Goal: Task Accomplishment & Management: Complete application form

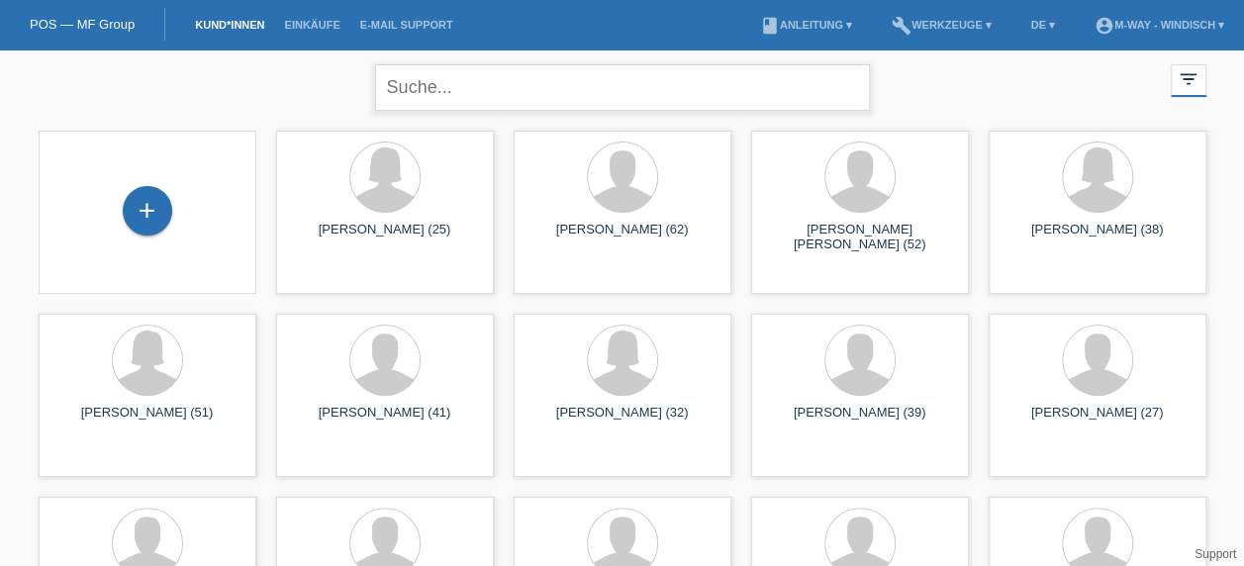
click at [564, 90] on input "text" at bounding box center [622, 87] width 495 height 47
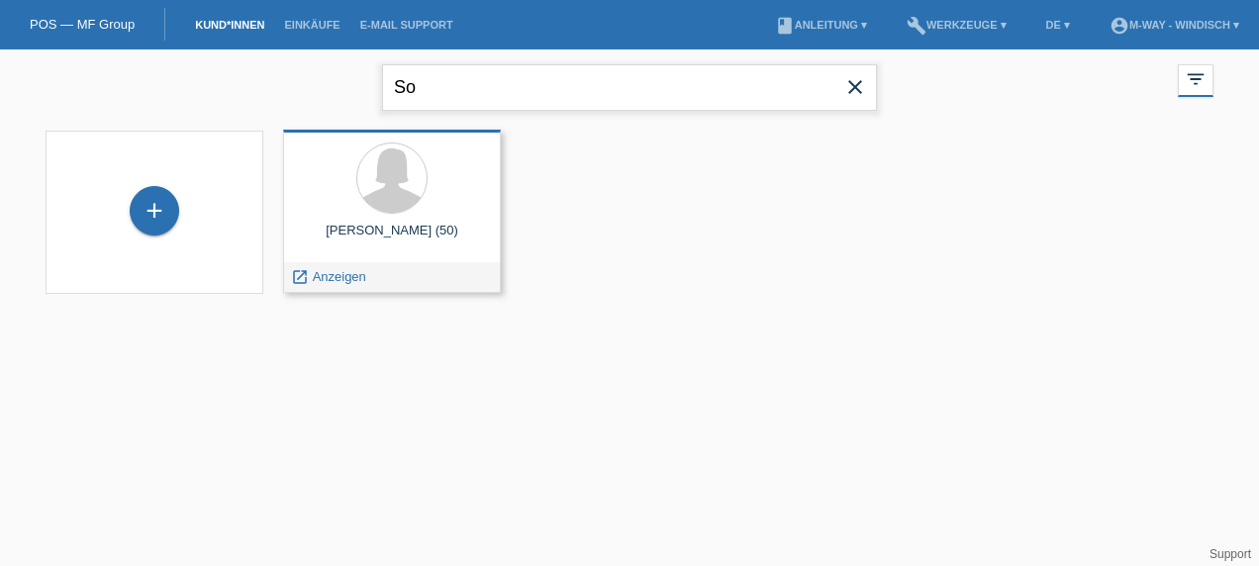
type input "S"
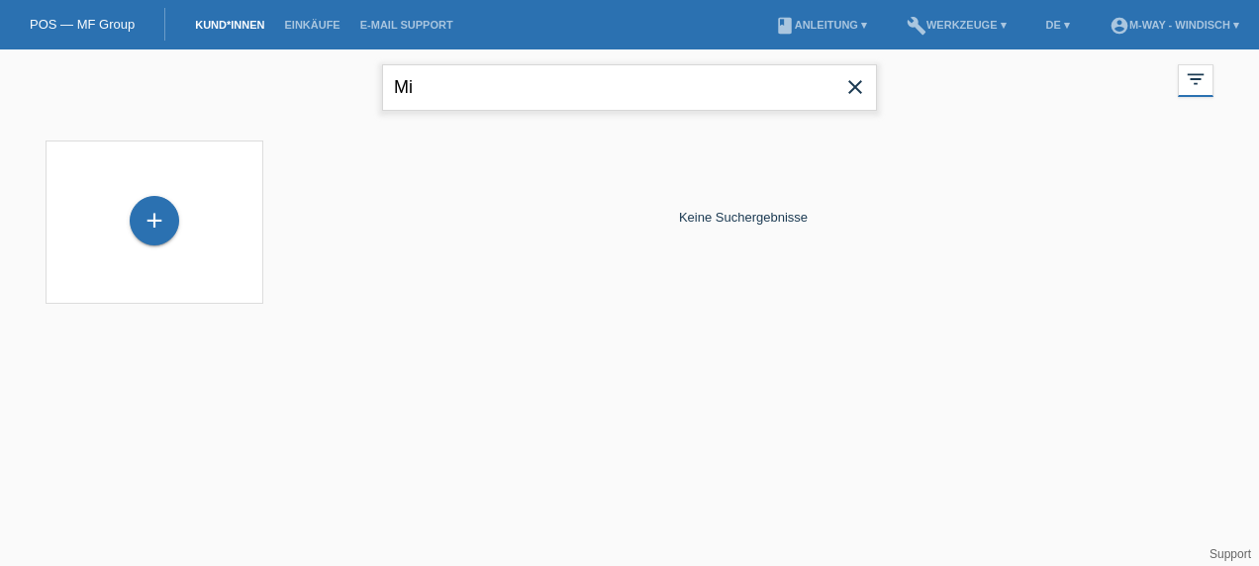
type input "M"
type input "[PERSON_NAME]"
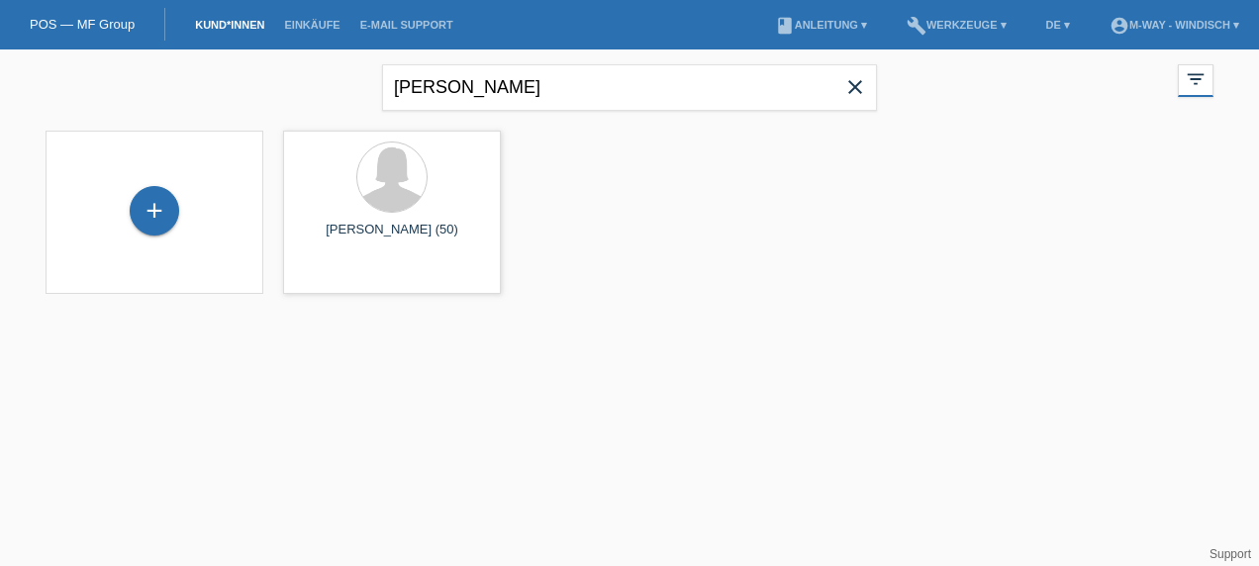
click at [859, 85] on icon "close" at bounding box center [856, 87] width 24 height 24
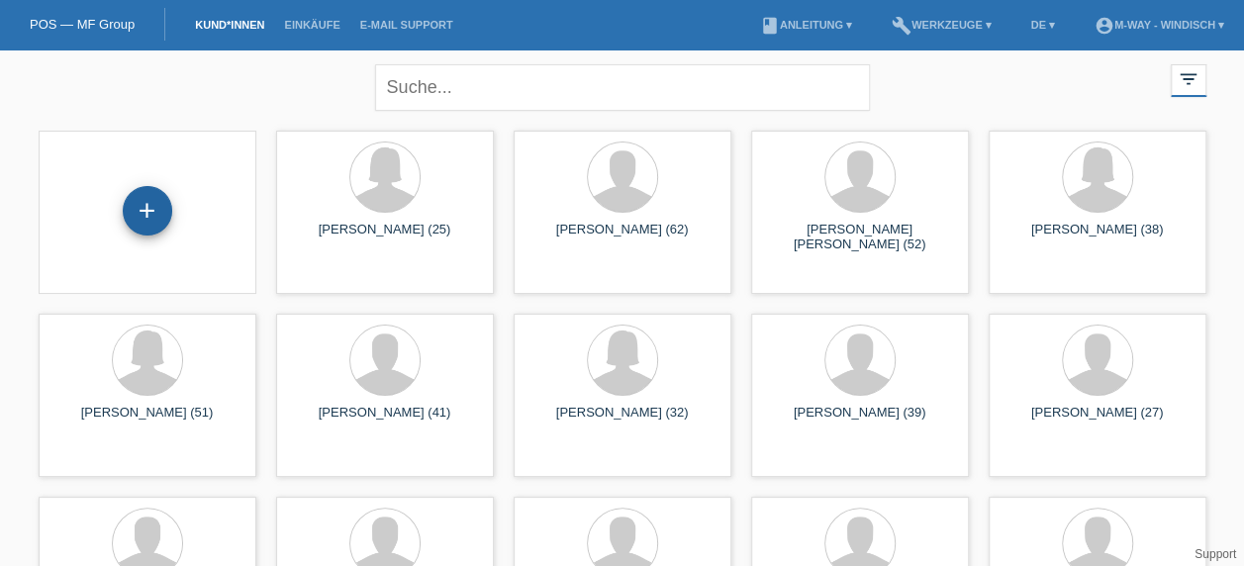
click at [149, 216] on div "+" at bounding box center [148, 211] width 50 height 50
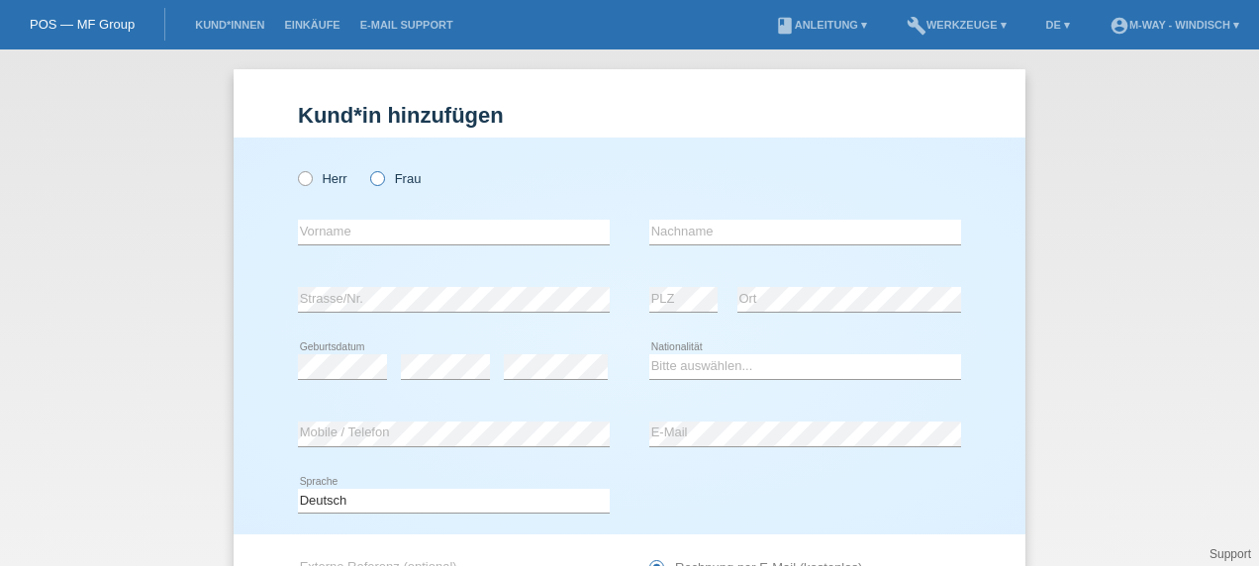
click at [367, 168] on icon at bounding box center [367, 168] width 0 height 0
click at [370, 177] on input "Frau" at bounding box center [376, 177] width 13 height 13
radio input "true"
click at [383, 231] on input "text" at bounding box center [454, 232] width 312 height 25
type input "M"
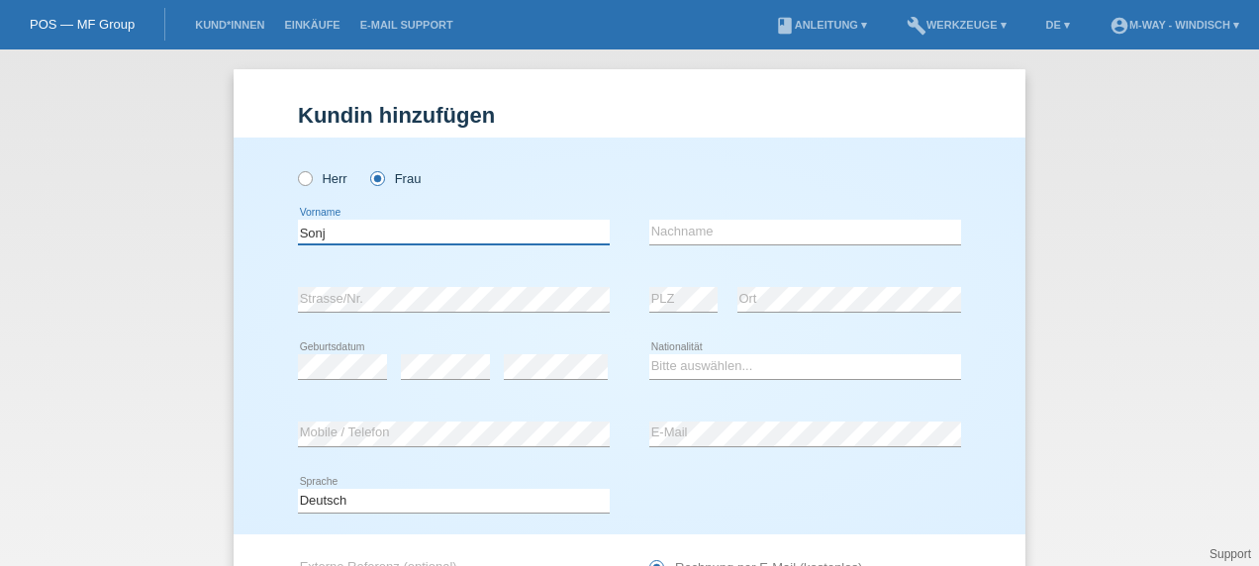
type input "Sonja"
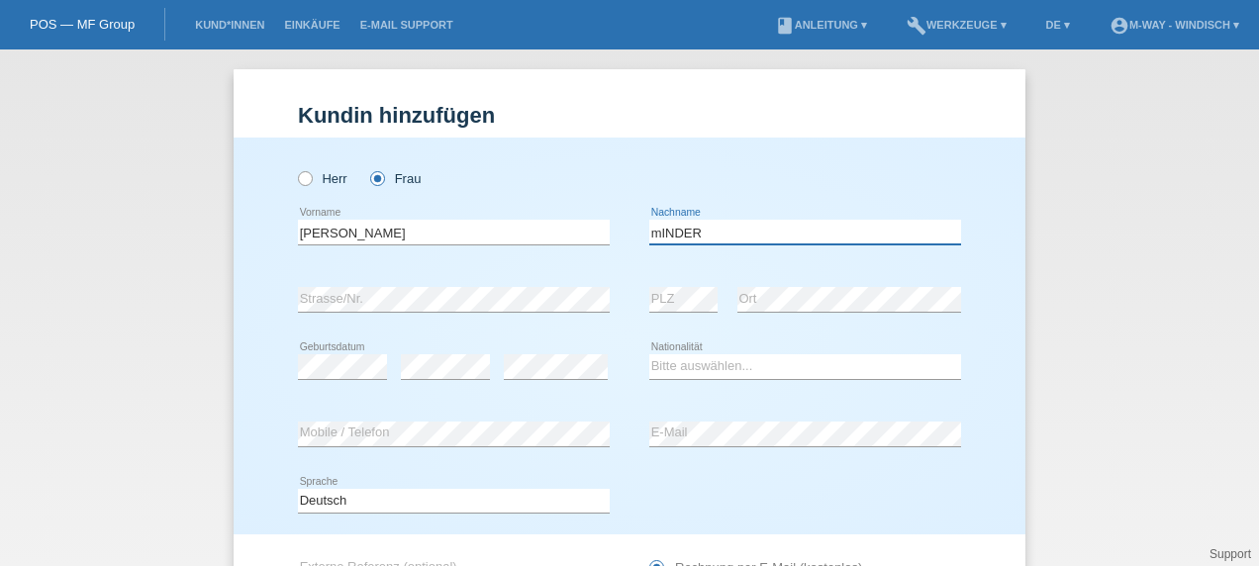
click at [745, 234] on input "mINDER" at bounding box center [805, 232] width 312 height 25
type input "m"
type input "Minder"
click at [687, 364] on select "Bitte auswählen... Schweiz Deutschland Liechtenstein Österreich ------------ Af…" at bounding box center [805, 366] width 312 height 24
select select "CH"
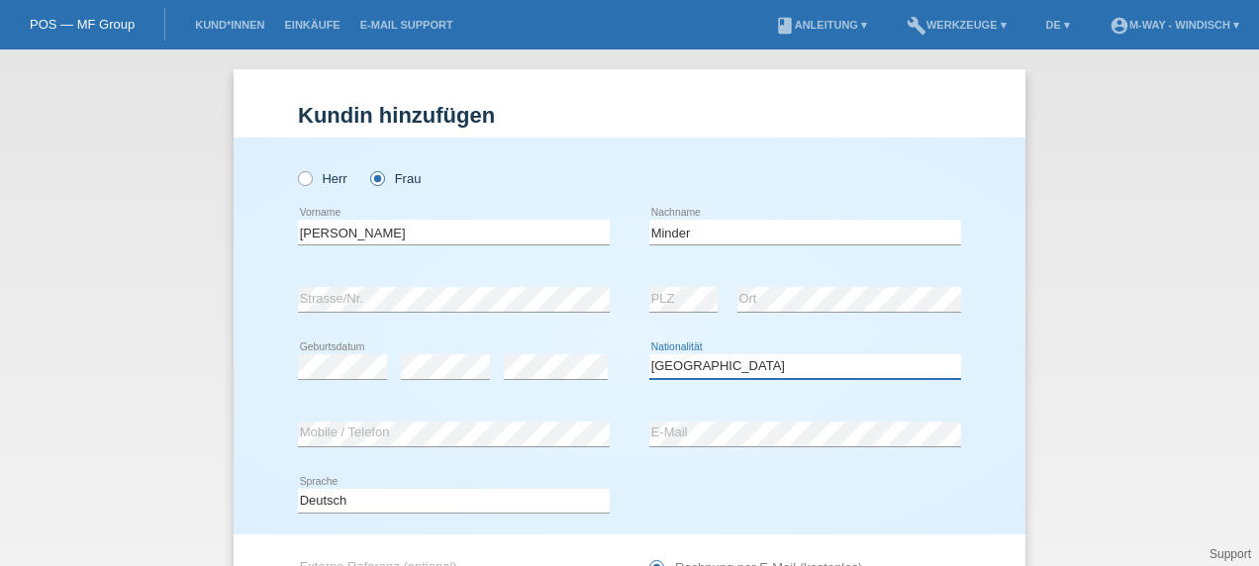
click at [649, 354] on select "Bitte auswählen... Schweiz Deutschland Liechtenstein Österreich ------------ Af…" at bounding box center [805, 366] width 312 height 24
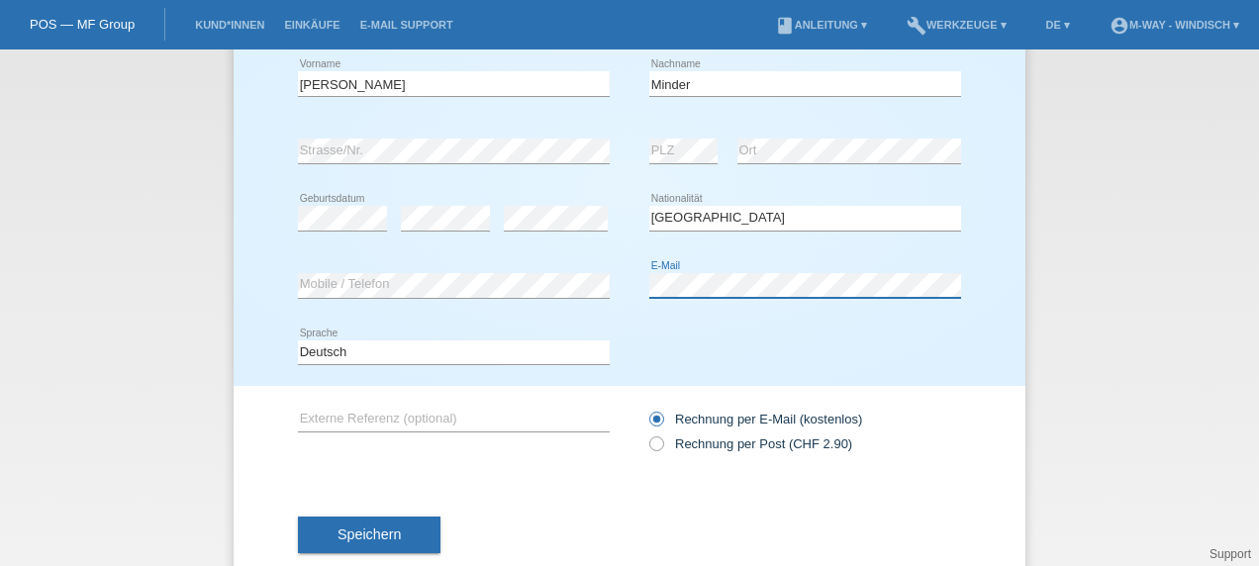
scroll to position [193, 0]
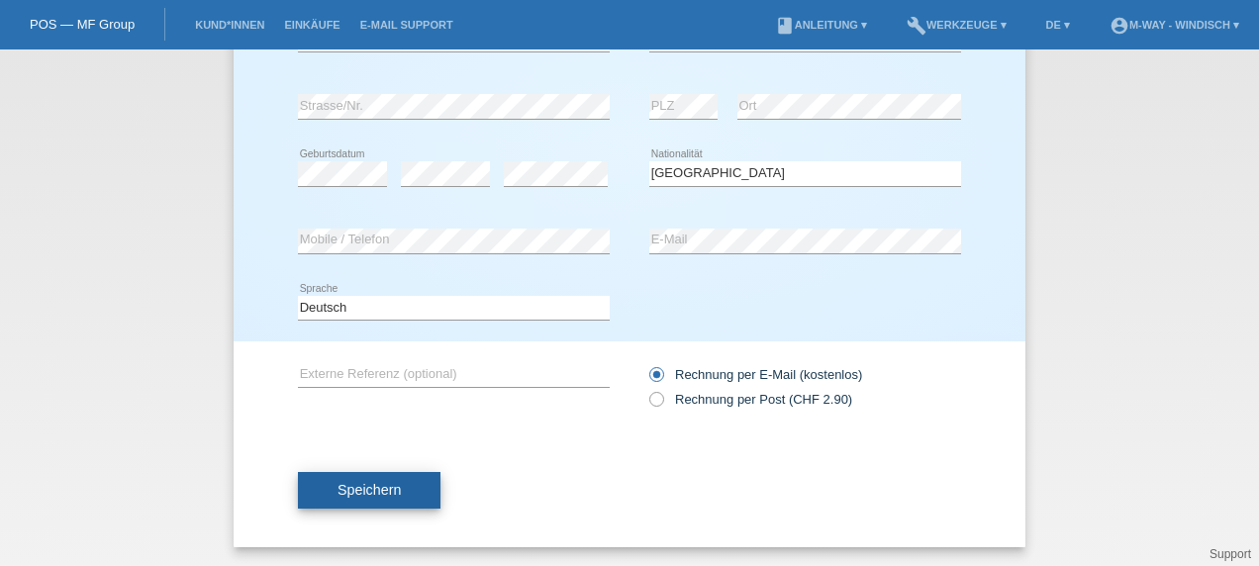
click at [370, 485] on span "Speichern" at bounding box center [369, 490] width 63 height 16
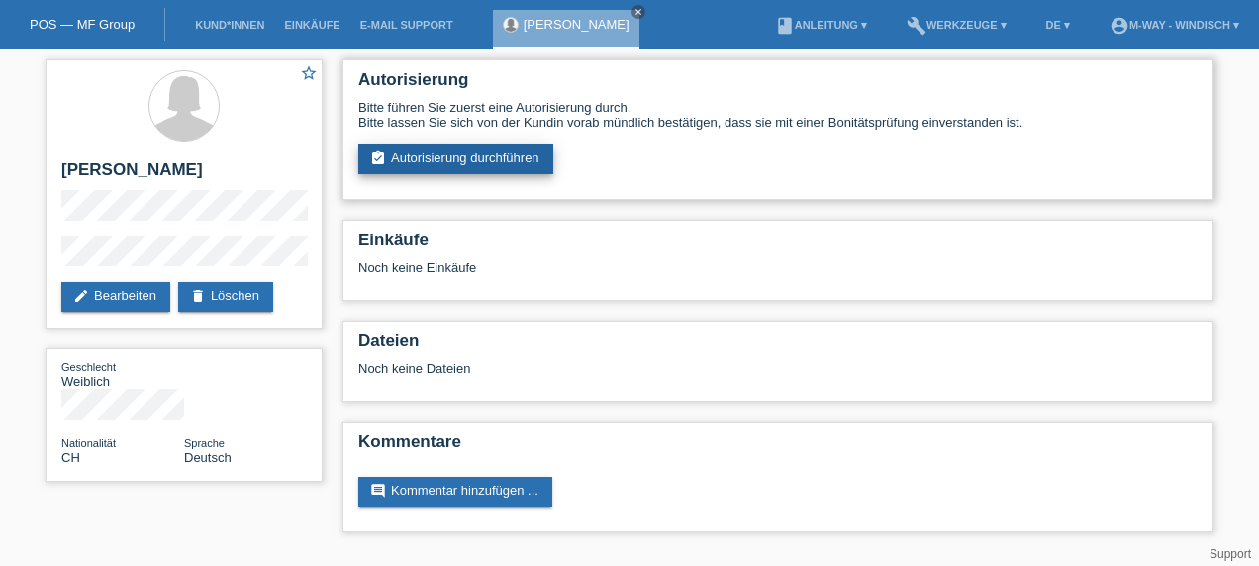
click at [488, 161] on link "assignment_turned_in Autorisierung durchführen" at bounding box center [455, 160] width 195 height 30
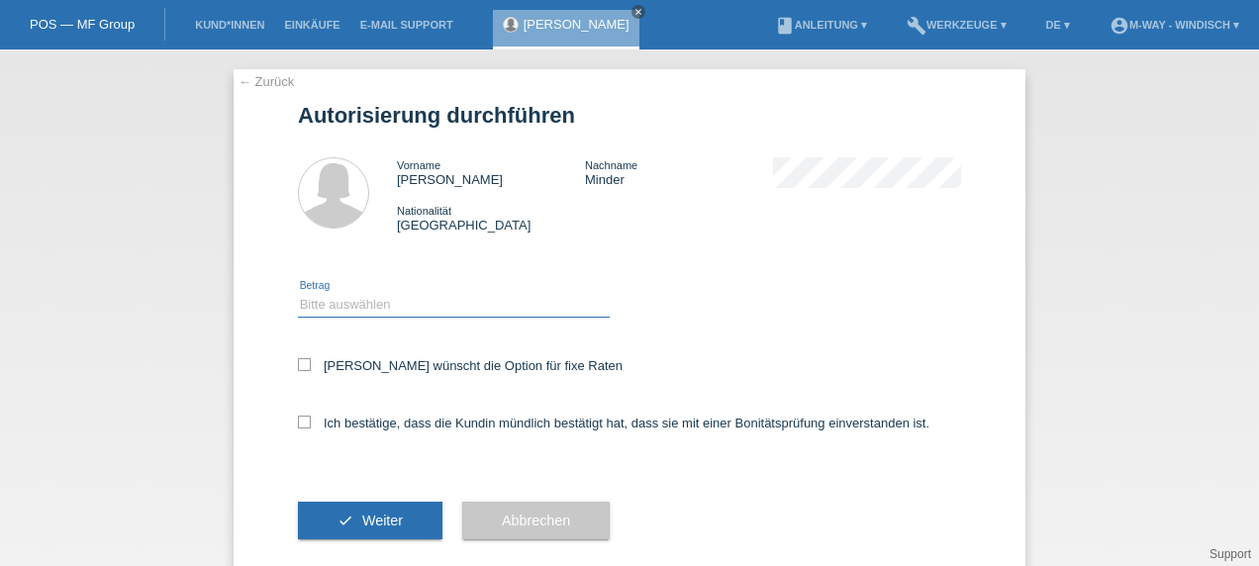
click at [440, 297] on select "Bitte auswählen CHF 1.00 - CHF 499.00 CHF 500.00 - CHF 1'999.00 CHF 2'000.00 - …" at bounding box center [454, 305] width 312 height 24
click at [422, 301] on select "Bitte auswählen CHF 1.00 - CHF 499.00 CHF 500.00 - CHF 1'999.00 CHF 2'000.00 - …" at bounding box center [454, 305] width 312 height 24
select select "3"
click at [298, 293] on select "Bitte auswählen CHF 1.00 - CHF 499.00 CHF 500.00 - CHF 1'999.00 CHF 2'000.00 - …" at bounding box center [454, 305] width 312 height 24
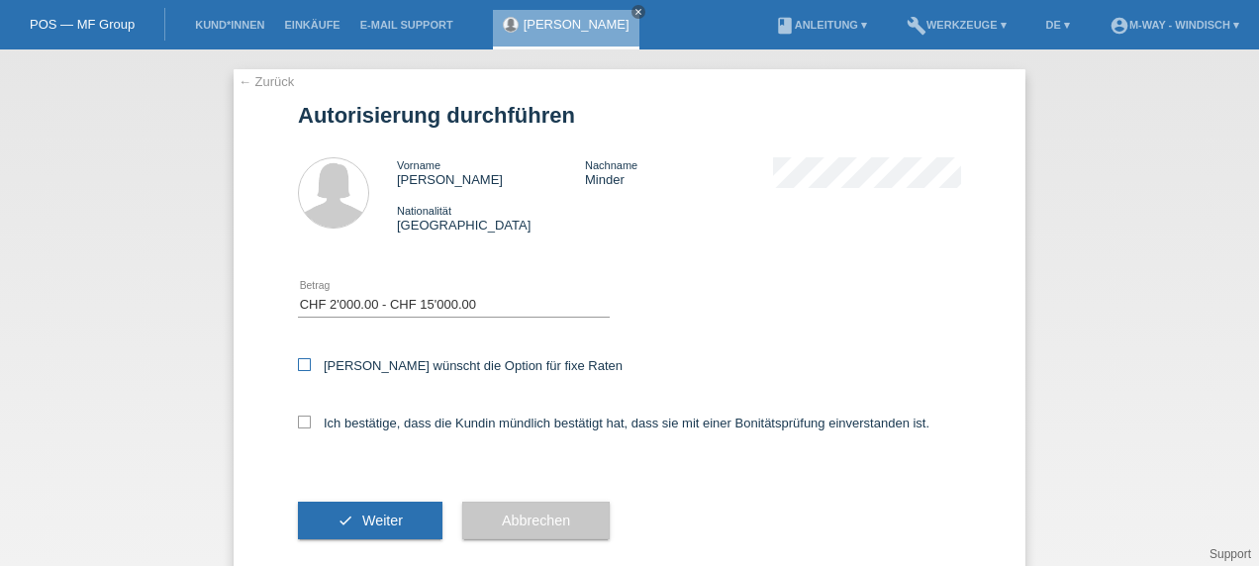
click at [299, 366] on icon at bounding box center [304, 364] width 13 height 13
click at [299, 366] on input "Kundin wünscht die Option für fixe Raten" at bounding box center [304, 364] width 13 height 13
checkbox input "true"
click at [298, 423] on icon at bounding box center [304, 422] width 13 height 13
click at [298, 423] on input "Ich bestätige, dass die Kundin mündlich bestätigt hat, dass sie mit einer Bonit…" at bounding box center [304, 422] width 13 height 13
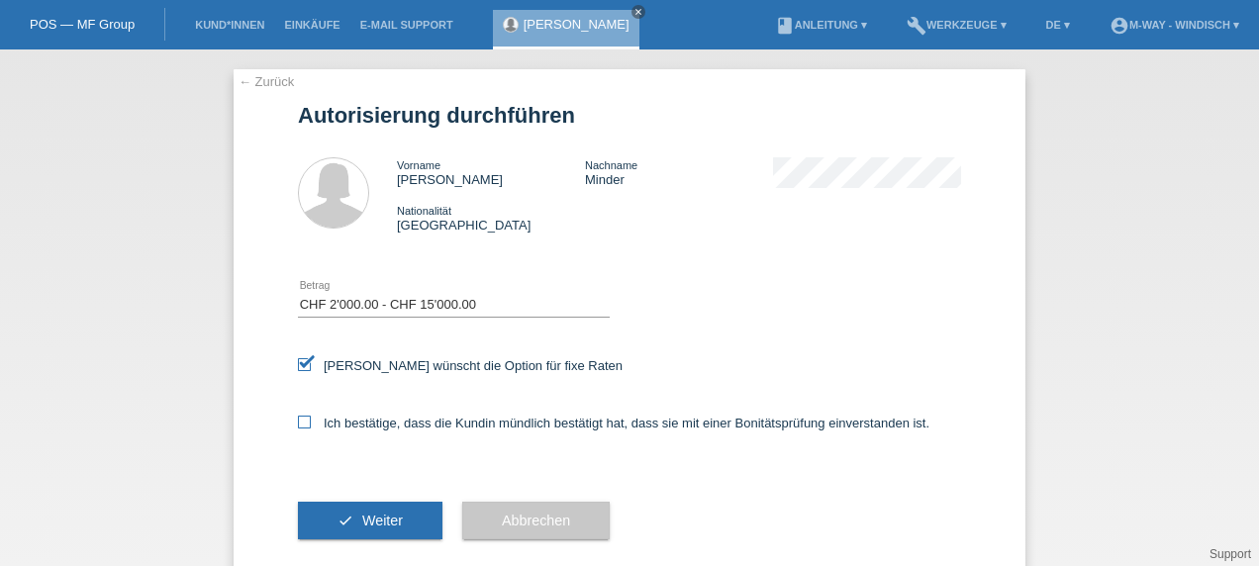
checkbox input "true"
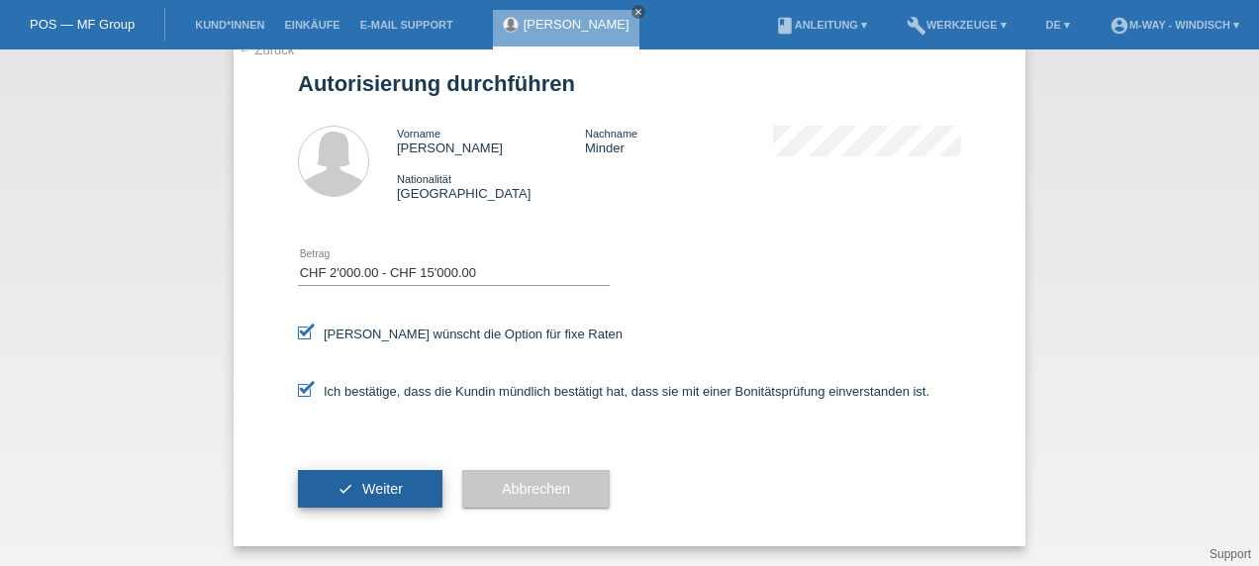
click at [374, 495] on span "Weiter" at bounding box center [382, 489] width 41 height 16
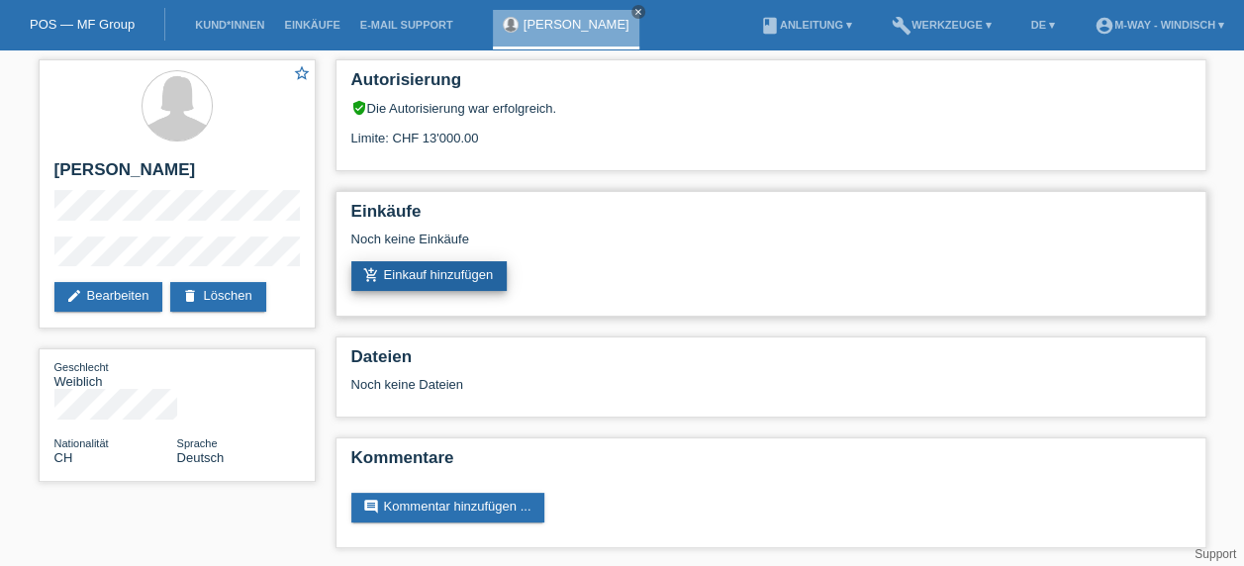
click at [441, 280] on link "add_shopping_cart Einkauf hinzufügen" at bounding box center [429, 276] width 156 height 30
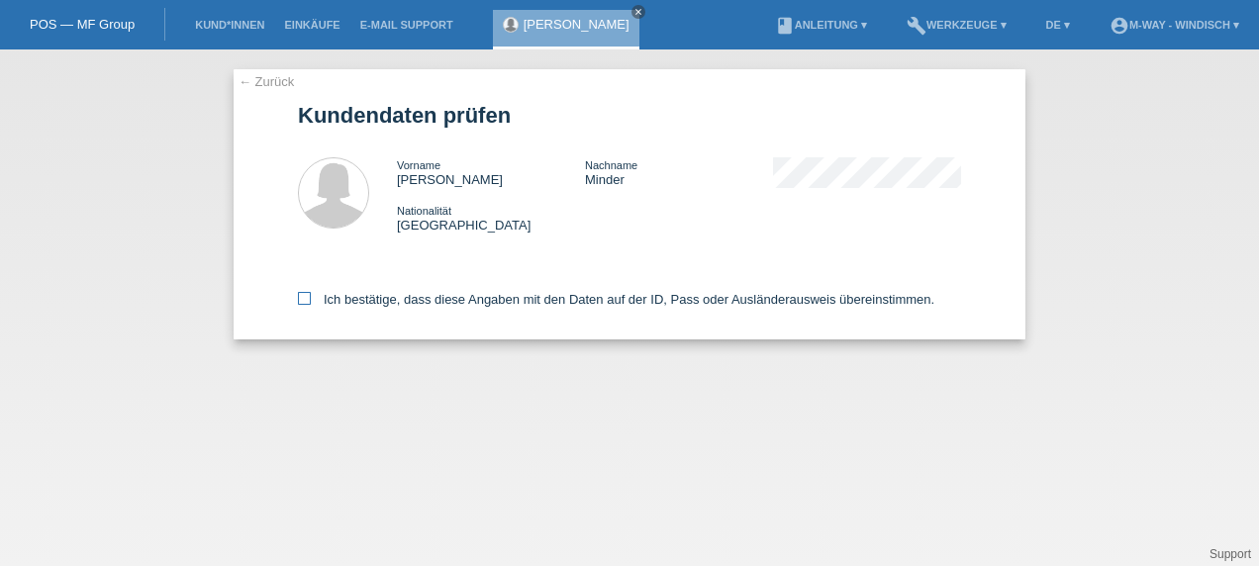
click at [301, 299] on icon at bounding box center [304, 298] width 13 height 13
click at [301, 299] on input "Ich bestätige, dass diese Angaben mit den Daten auf der ID, Pass oder Ausländer…" at bounding box center [304, 298] width 13 height 13
checkbox input "true"
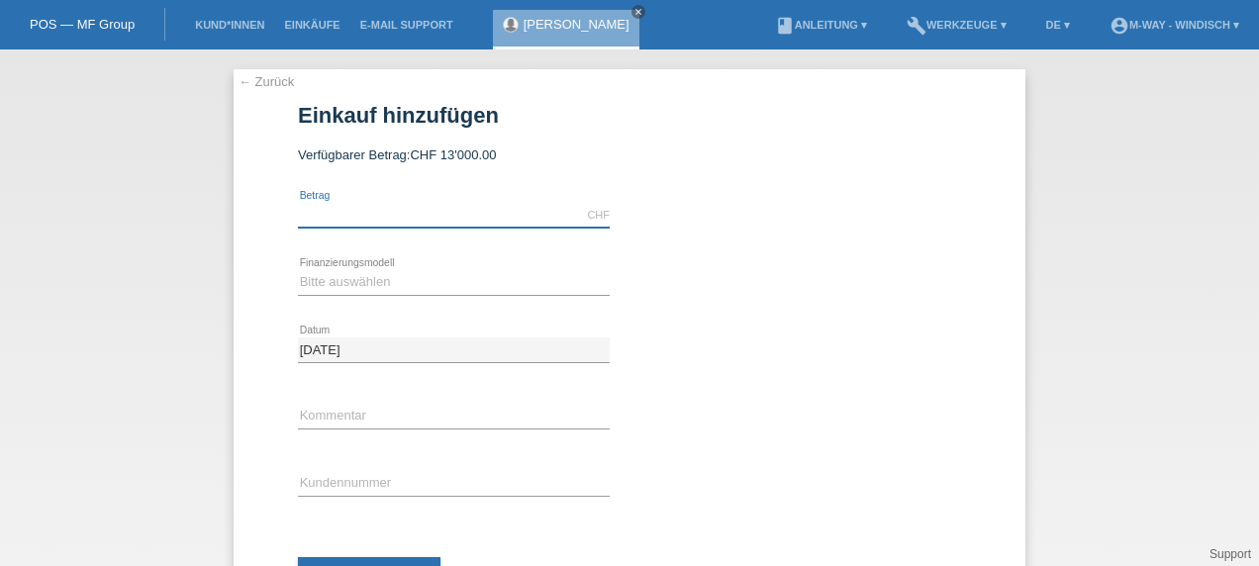
click at [432, 220] on input "text" at bounding box center [454, 215] width 312 height 25
type input "3324.15"
click at [410, 261] on div "Bitte auswählen Fixe Raten Kauf auf Rechnung mit Teilzahlungsoption error Finan…" at bounding box center [454, 282] width 312 height 67
click at [396, 273] on select "Bitte auswählen Fixe Raten Kauf auf Rechnung mit Teilzahlungsoption" at bounding box center [454, 282] width 312 height 24
select select "77"
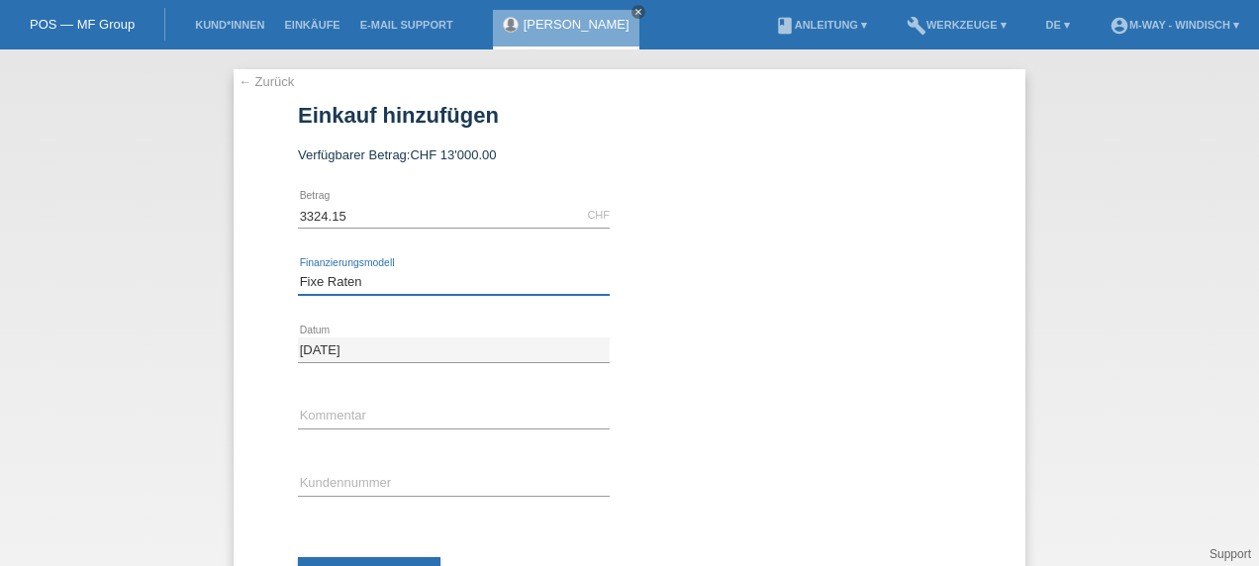
click at [298, 270] on select "Bitte auswählen Fixe Raten Kauf auf Rechnung mit Teilzahlungsoption" at bounding box center [454, 282] width 312 height 24
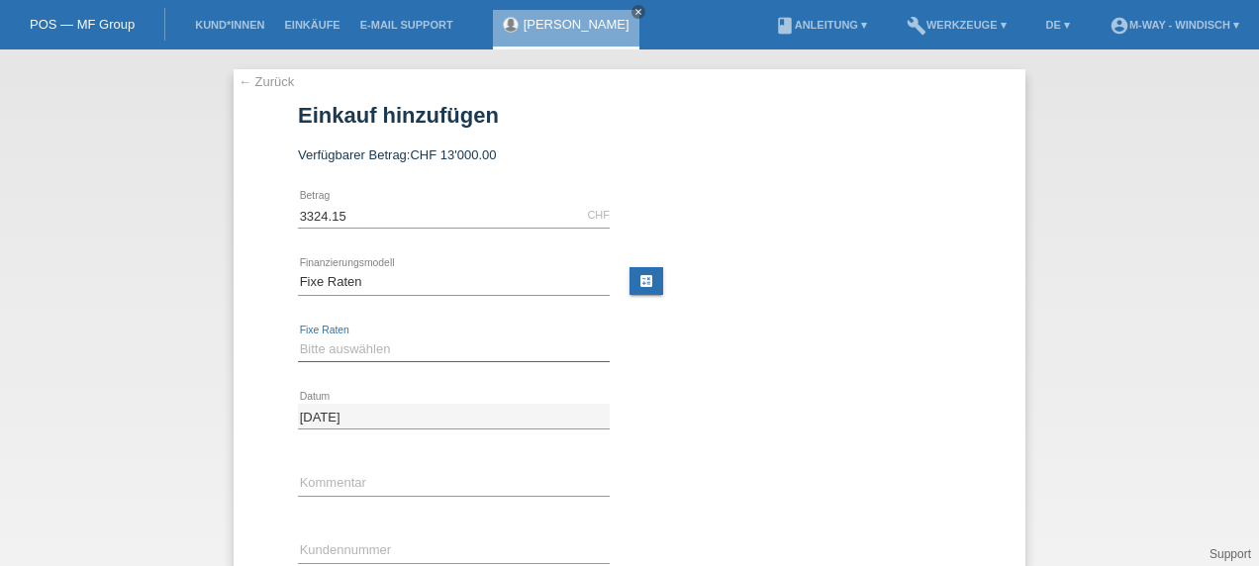
click at [432, 348] on select "Bitte auswählen 4 Raten 5 Raten 6 Raten 7 Raten 8 Raten 9 Raten 10 Raten 11 Rat…" at bounding box center [454, 350] width 312 height 24
select select "202"
click at [298, 338] on select "Bitte auswählen 4 Raten 5 Raten 6 Raten 7 Raten 8 Raten 9 Raten 10 Raten 11 Rat…" at bounding box center [454, 350] width 312 height 24
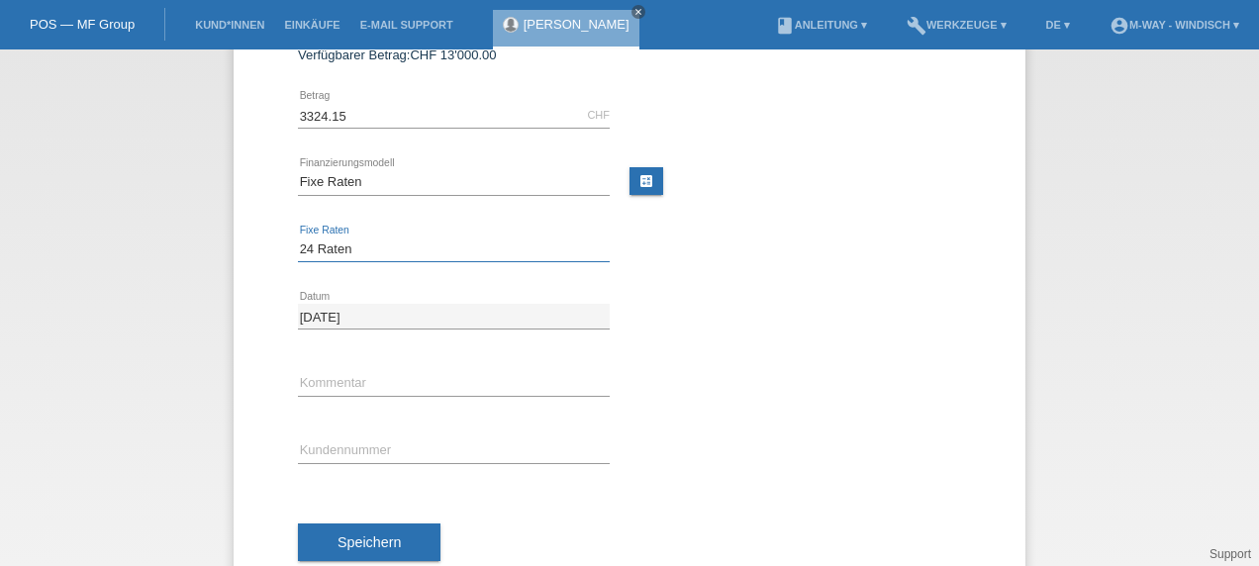
scroll to position [101, 0]
click at [416, 453] on input "text" at bounding box center [454, 450] width 312 height 25
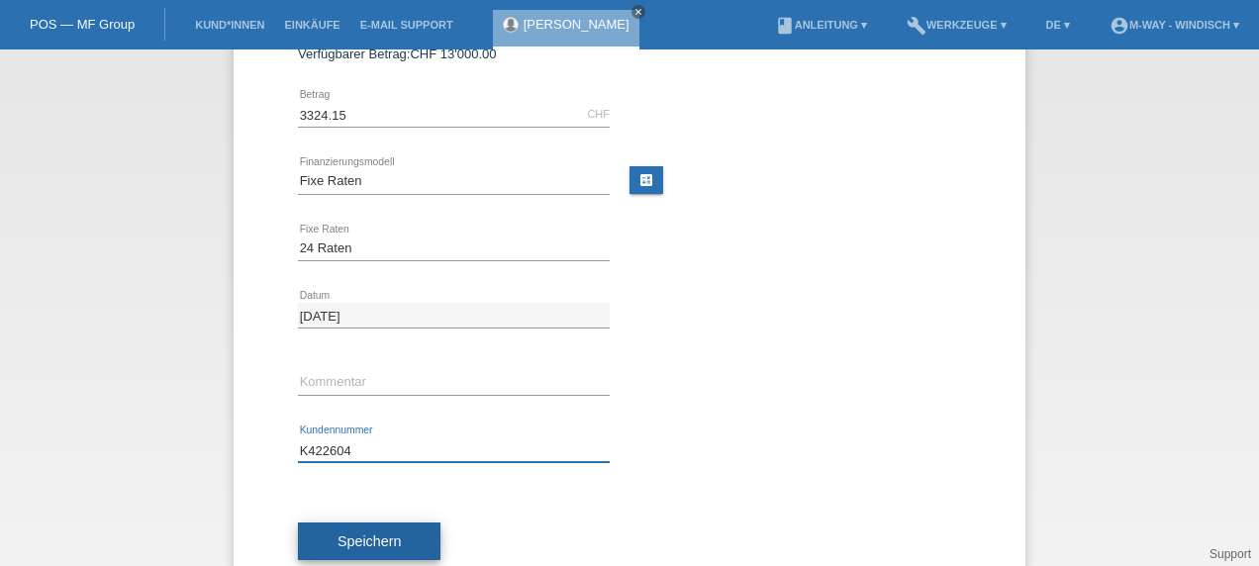
type input "K422604"
click at [370, 534] on span "Speichern" at bounding box center [369, 542] width 63 height 16
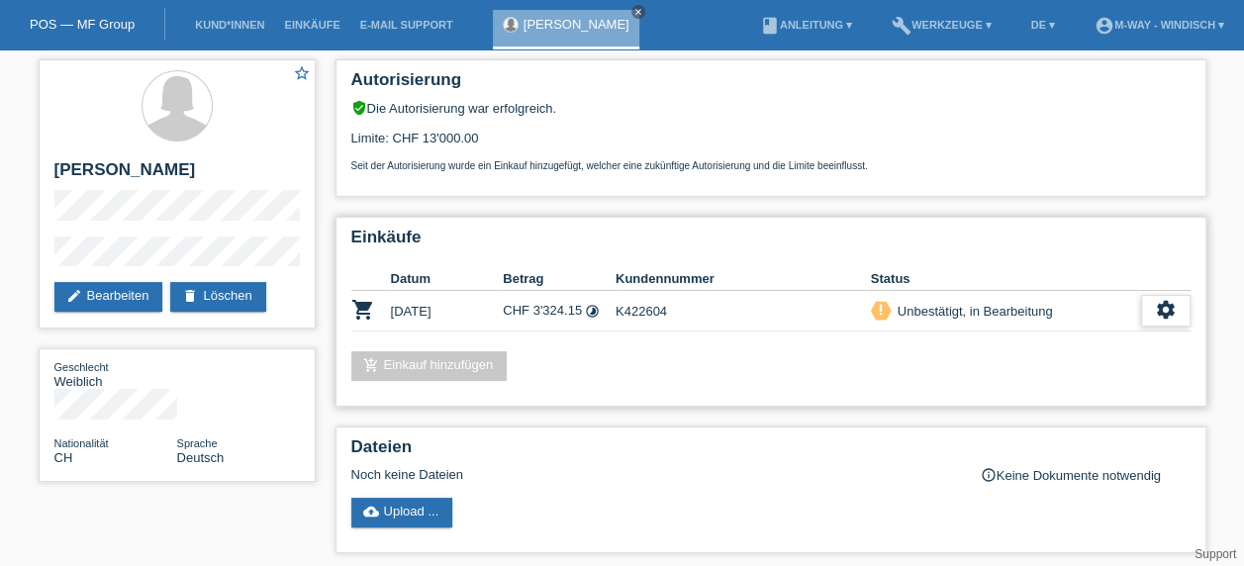
click at [1168, 309] on icon "settings" at bounding box center [1166, 310] width 22 height 22
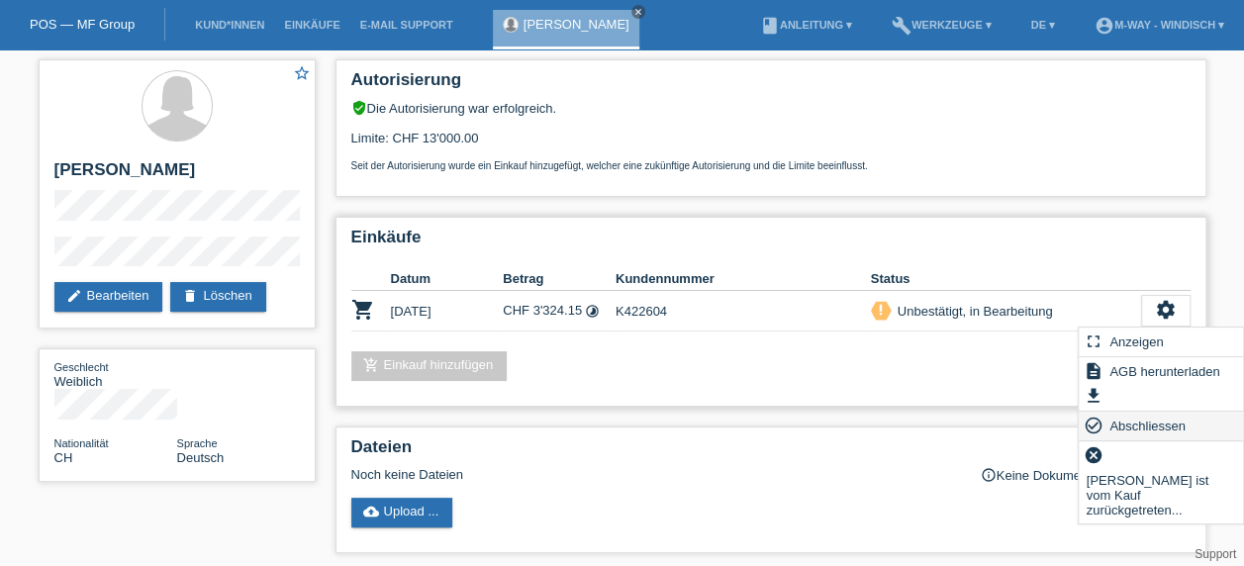
click at [1150, 425] on span "Abschliessen" at bounding box center [1148, 426] width 82 height 24
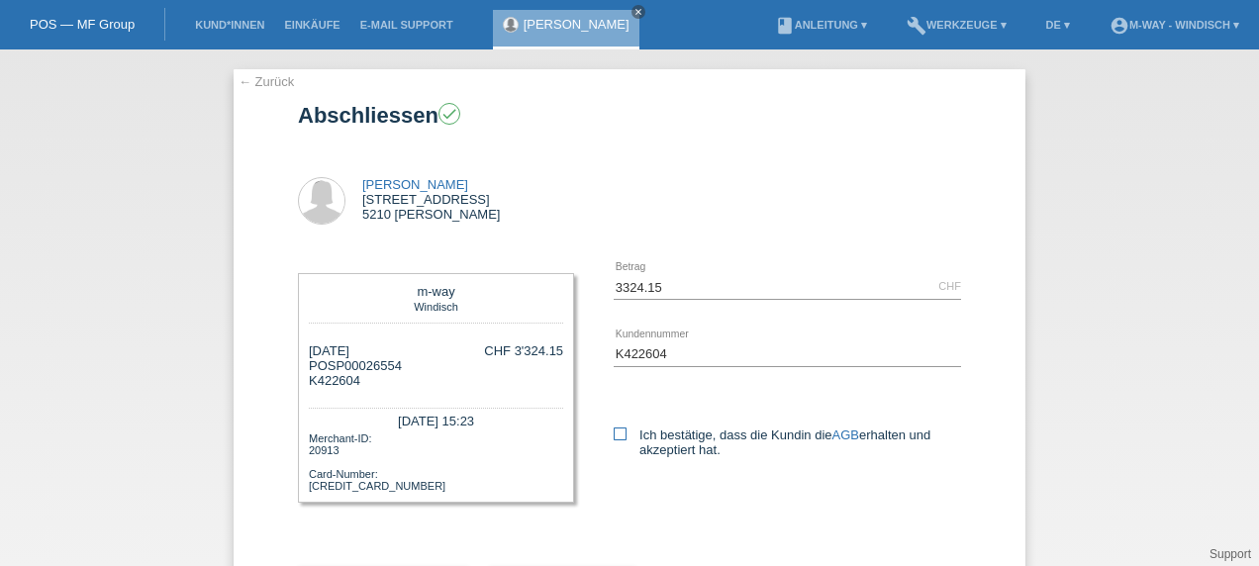
click at [616, 431] on icon at bounding box center [620, 434] width 13 height 13
click at [616, 431] on input "Ich bestätige, dass die Kundin die AGB erhalten und akzeptiert hat." at bounding box center [620, 434] width 13 height 13
checkbox input "true"
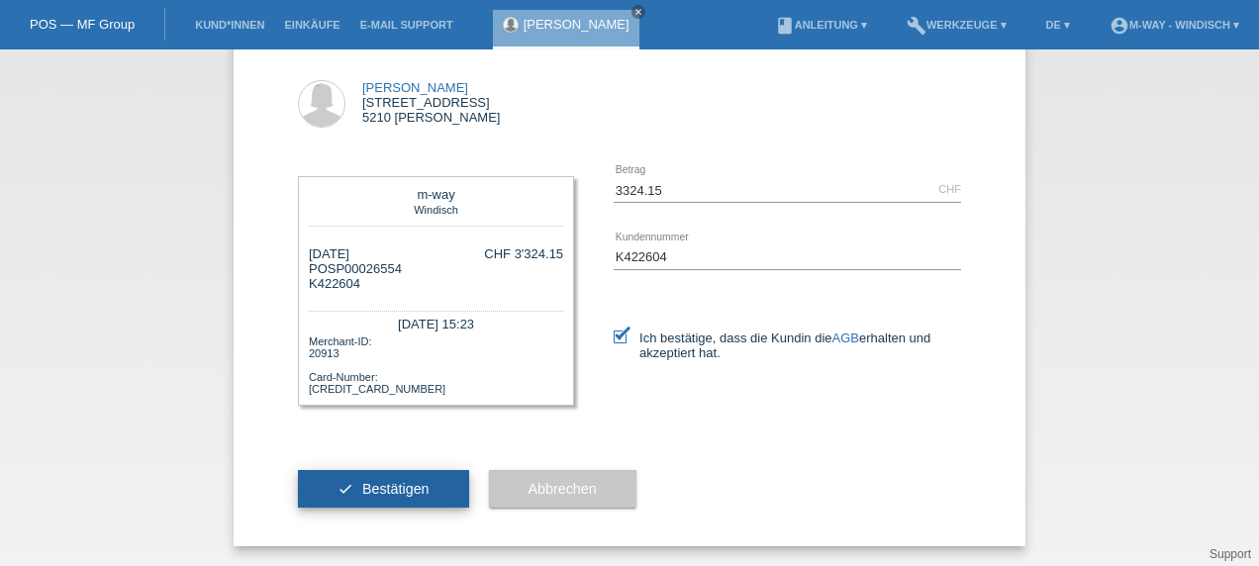
click at [378, 483] on span "Bestätigen" at bounding box center [395, 489] width 67 height 16
